Goal: Entertainment & Leisure: Browse casually

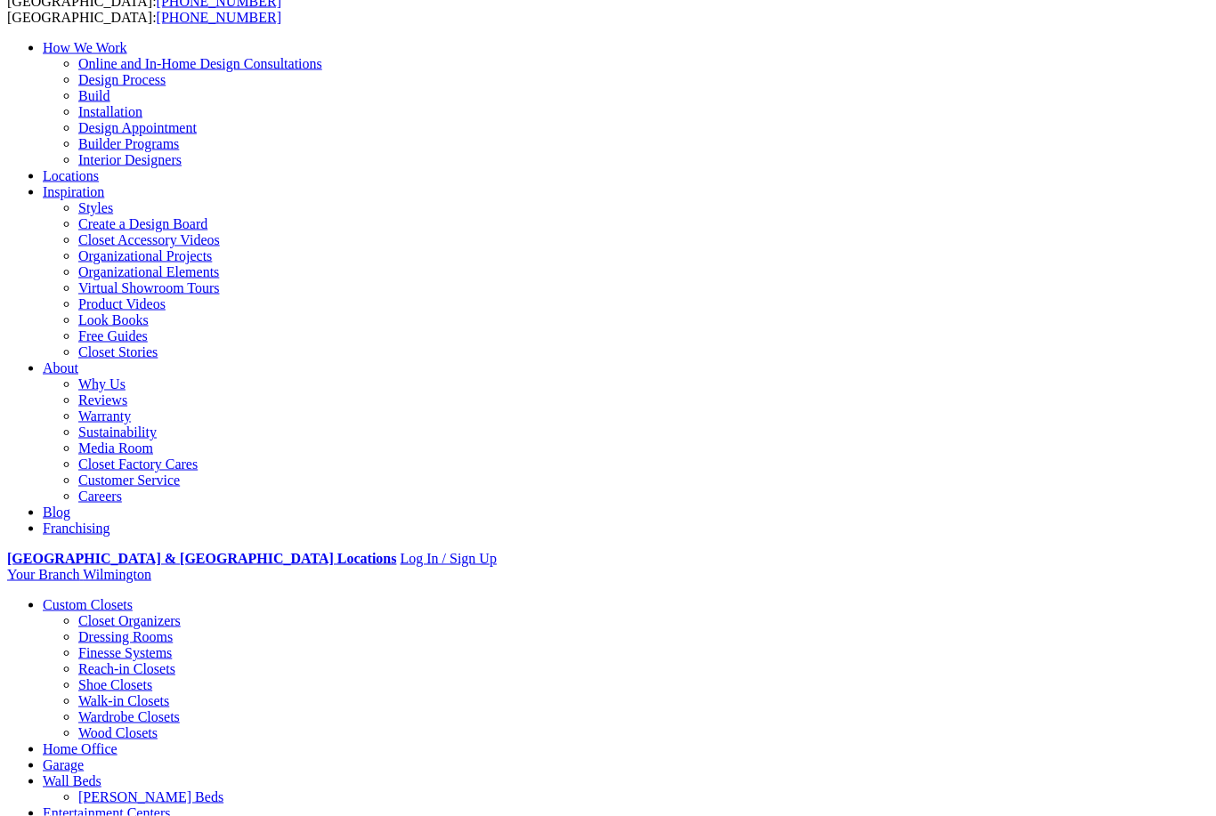
scroll to position [137, 0]
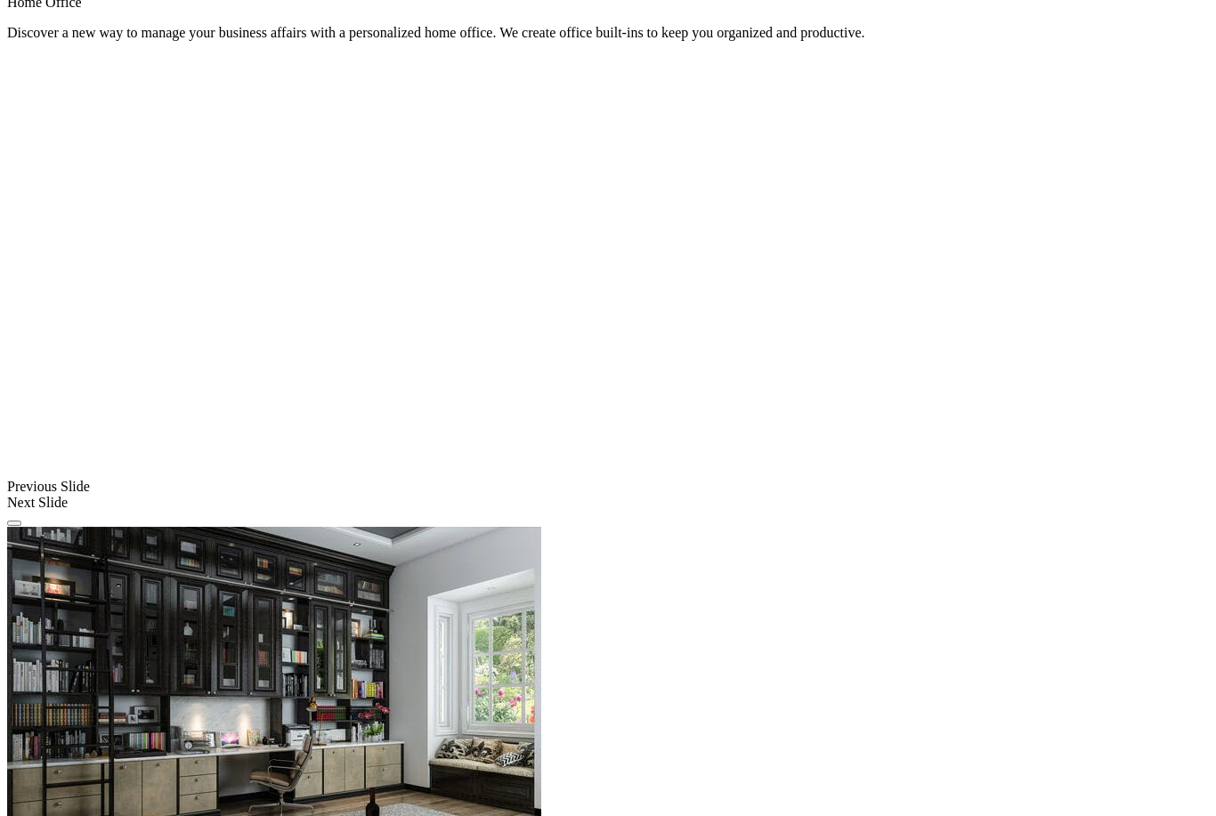
scroll to position [1187, 0]
